Goal: Information Seeking & Learning: Learn about a topic

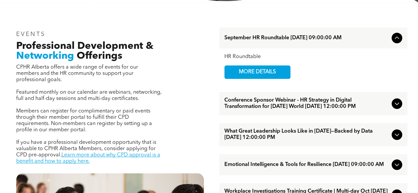
scroll to position [199, 0]
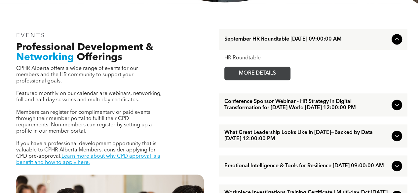
click at [248, 76] on span "MORE DETAILS" at bounding box center [257, 73] width 52 height 13
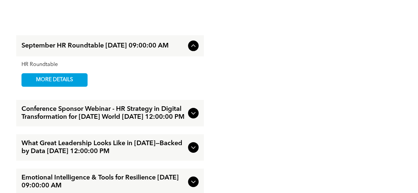
scroll to position [1027, 0]
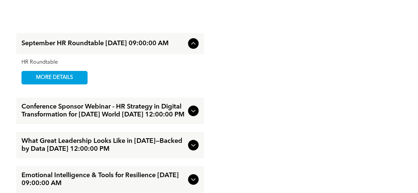
click at [196, 107] on icon at bounding box center [193, 111] width 8 height 8
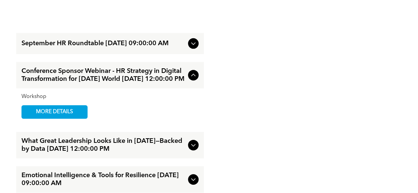
click at [191, 150] on div "What Great Leadership Looks Like in [DATE]—Backed by Data [DATE] 12:00:00 PM" at bounding box center [110, 145] width 188 height 26
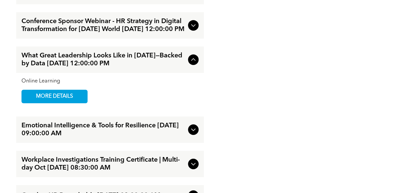
scroll to position [1080, 0]
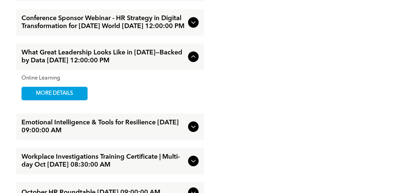
click at [191, 126] on icon at bounding box center [193, 127] width 8 height 8
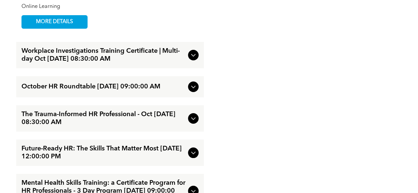
scroll to position [1187, 0]
click at [182, 49] on span "Workplace Investigations Training Certificate | Multi-day Oct [DATE] 08:30:00 AM" at bounding box center [103, 55] width 164 height 16
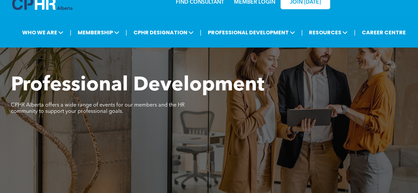
scroll to position [10, 0]
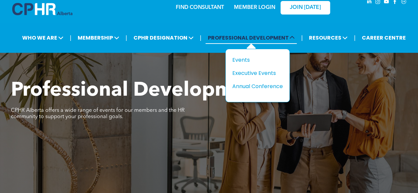
click at [244, 40] on span "PROFESSIONAL DEVELOPMENT" at bounding box center [251, 38] width 91 height 12
click at [244, 58] on div "Events" at bounding box center [255, 60] width 46 height 8
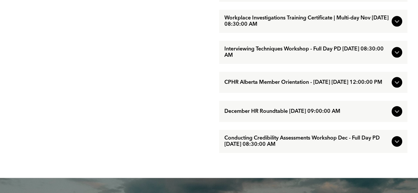
scroll to position [678, 0]
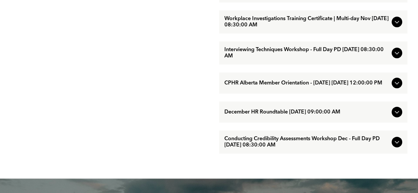
click at [310, 28] on span "Workplace Investigations Training Certificate | Multi-day Nov [DATE] 08:30:00 AM" at bounding box center [306, 22] width 165 height 13
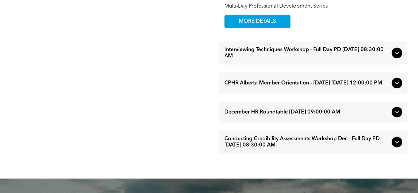
scroll to position [656, 0]
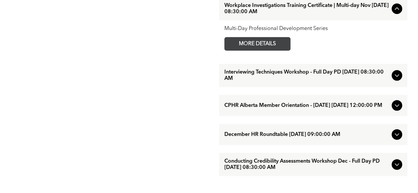
click at [290, 51] on link "MORE DETAILS" at bounding box center [257, 44] width 66 height 14
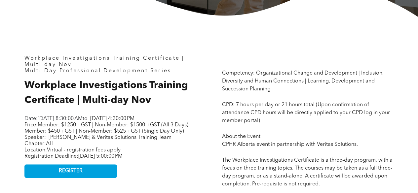
scroll to position [269, 0]
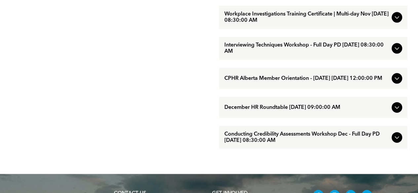
scroll to position [672, 0]
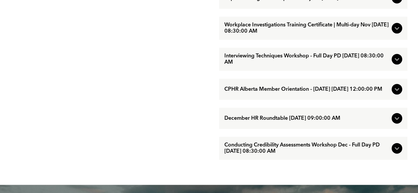
click at [297, 66] on span "Interviewing Techniques Workshop - Full Day PD [DATE] 08:30:00 AM" at bounding box center [306, 59] width 165 height 13
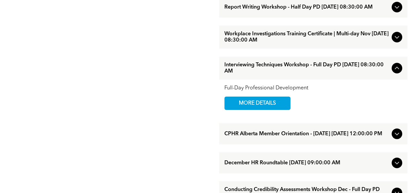
scroll to position [626, 0]
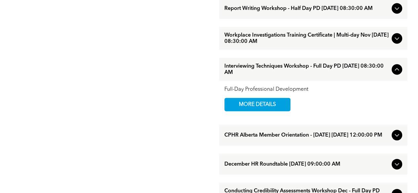
click at [304, 45] on span "Workplace Investigations Training Certificate | Multi-day Nov [DATE] 08:30:00 AM" at bounding box center [306, 38] width 165 height 13
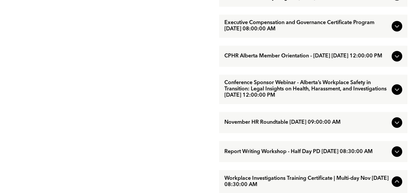
scroll to position [433, 0]
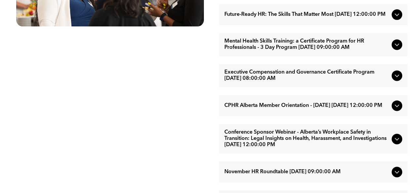
click at [288, 51] on span "Mental Health Skills Training: a Certificate Program for HR Professionals - 3 D…" at bounding box center [306, 44] width 165 height 13
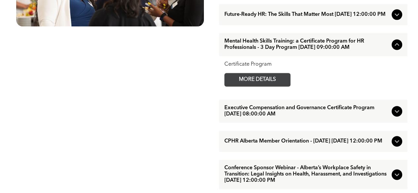
click at [273, 86] on span "MORE DETAILS" at bounding box center [257, 79] width 52 height 13
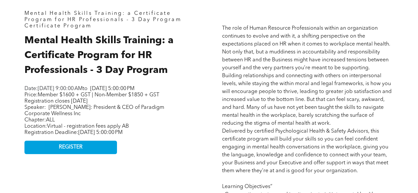
scroll to position [289, 0]
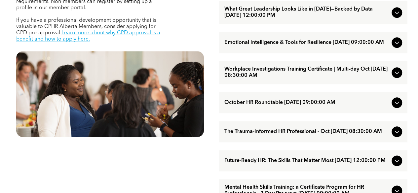
scroll to position [321, 0]
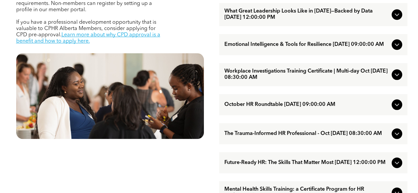
click at [252, 81] on span "Workplace Investigations Training Certificate | Multi-day Oct [DATE] 08:30:00 AM" at bounding box center [306, 74] width 165 height 13
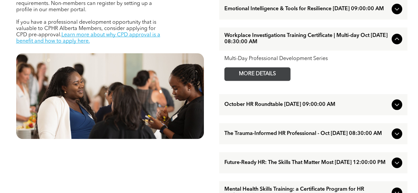
click at [254, 81] on span "MORE DETAILS" at bounding box center [257, 74] width 52 height 13
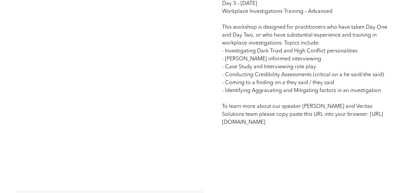
scroll to position [847, 0]
